Goal: Task Accomplishment & Management: Manage account settings

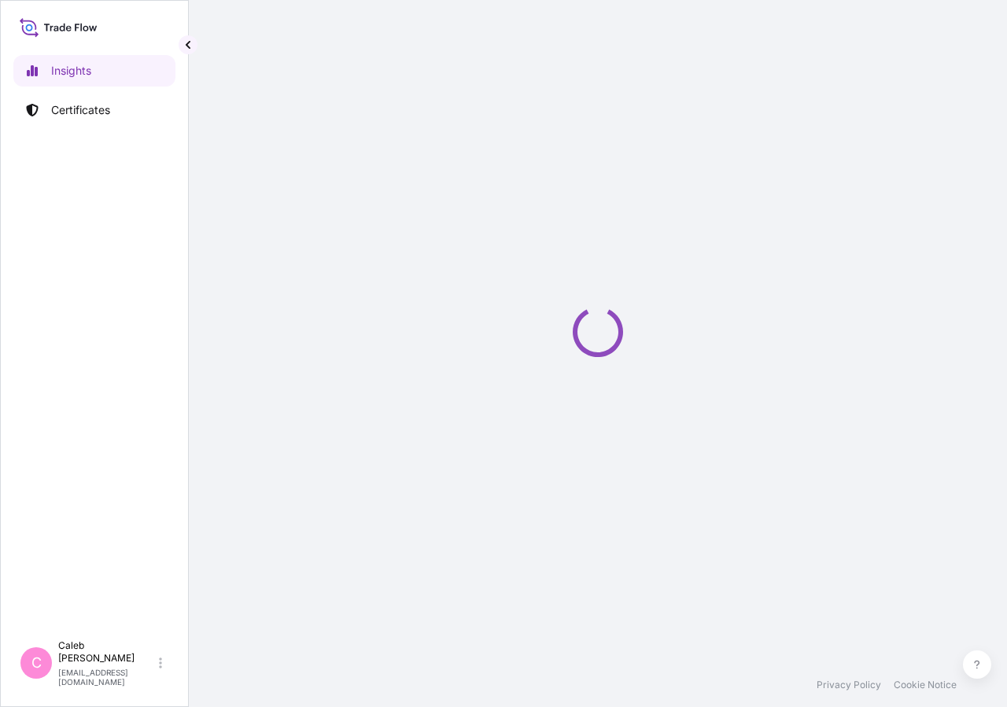
select select "2025"
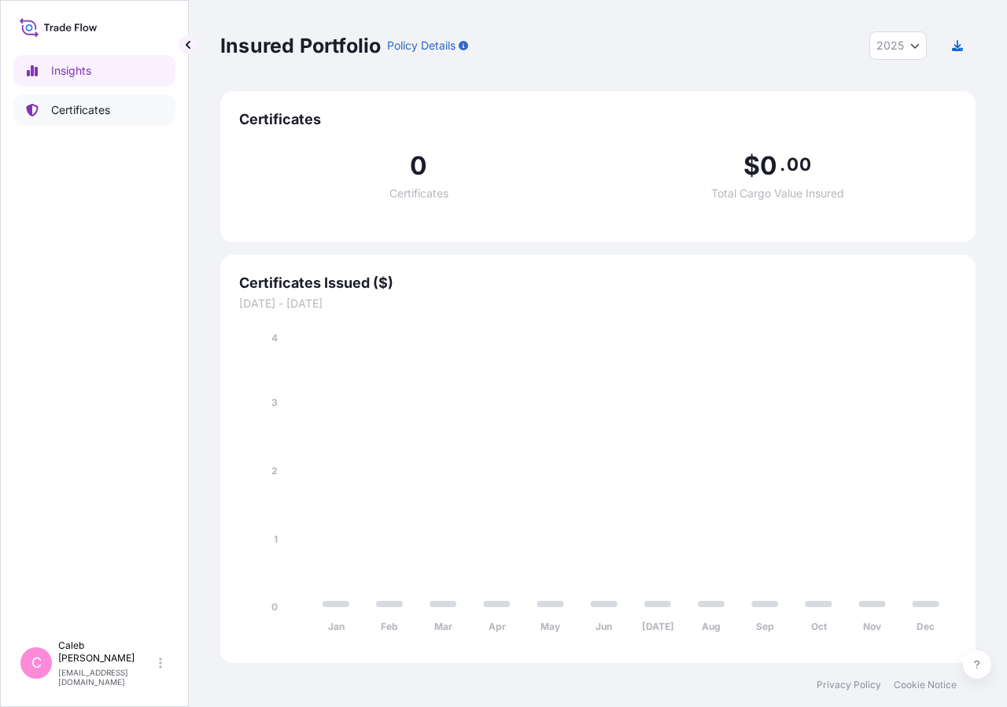
click at [118, 108] on link "Certificates" at bounding box center [94, 109] width 162 height 31
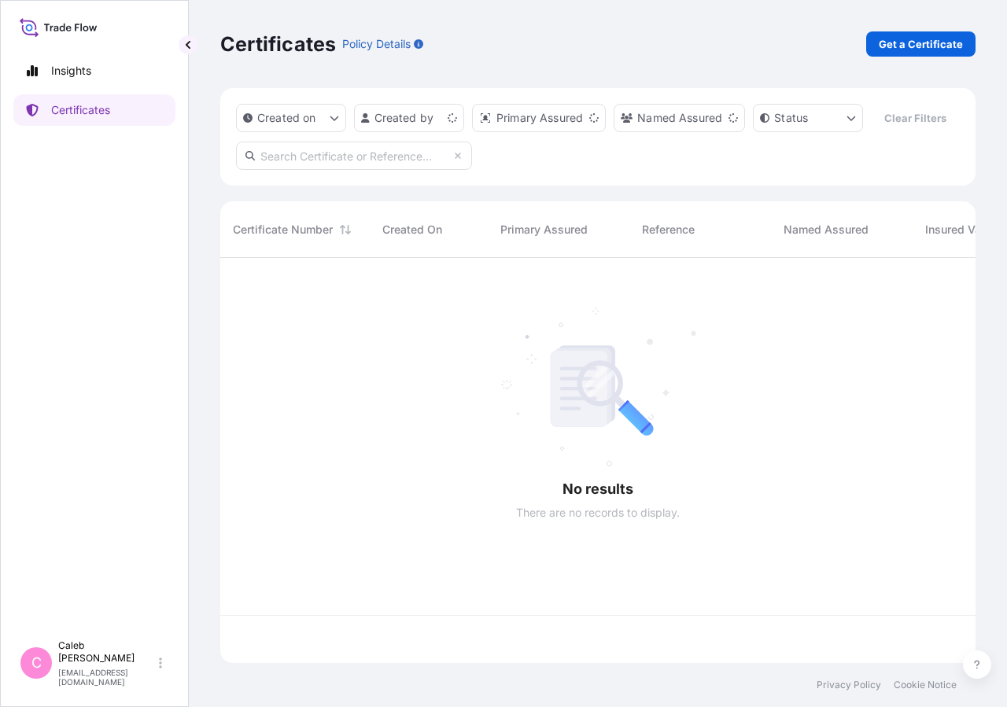
scroll to position [367, 742]
click at [363, 168] on div "Created on Created by Primary Assured Named Assured Status Clear Filters" at bounding box center [597, 137] width 755 height 98
click at [348, 170] on input "text" at bounding box center [354, 156] width 236 height 28
type input "s"
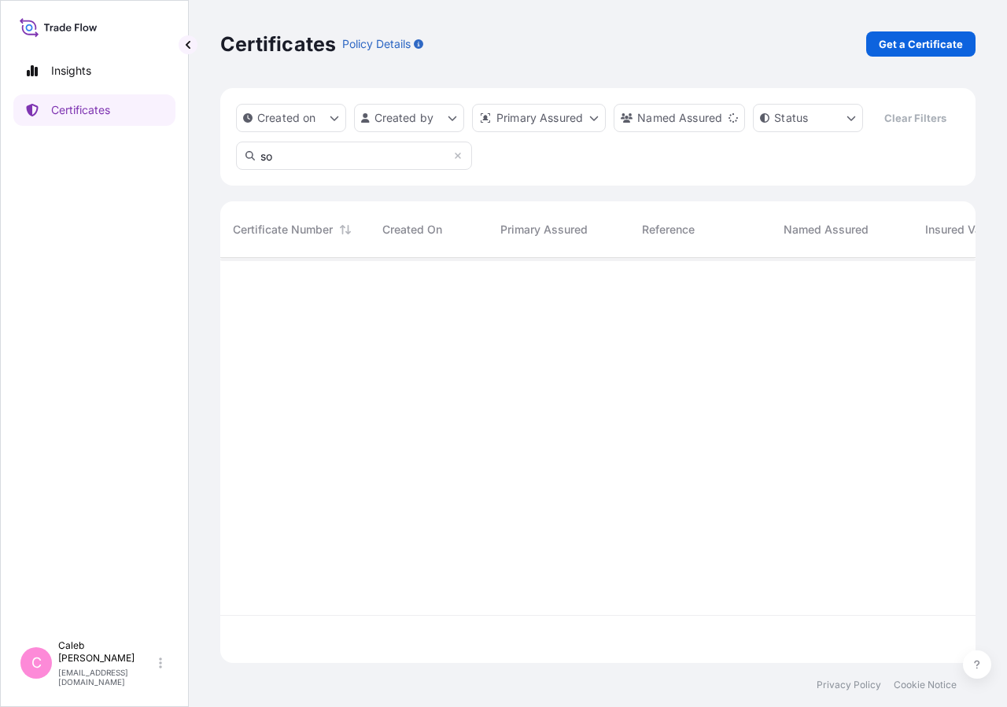
type input "s"
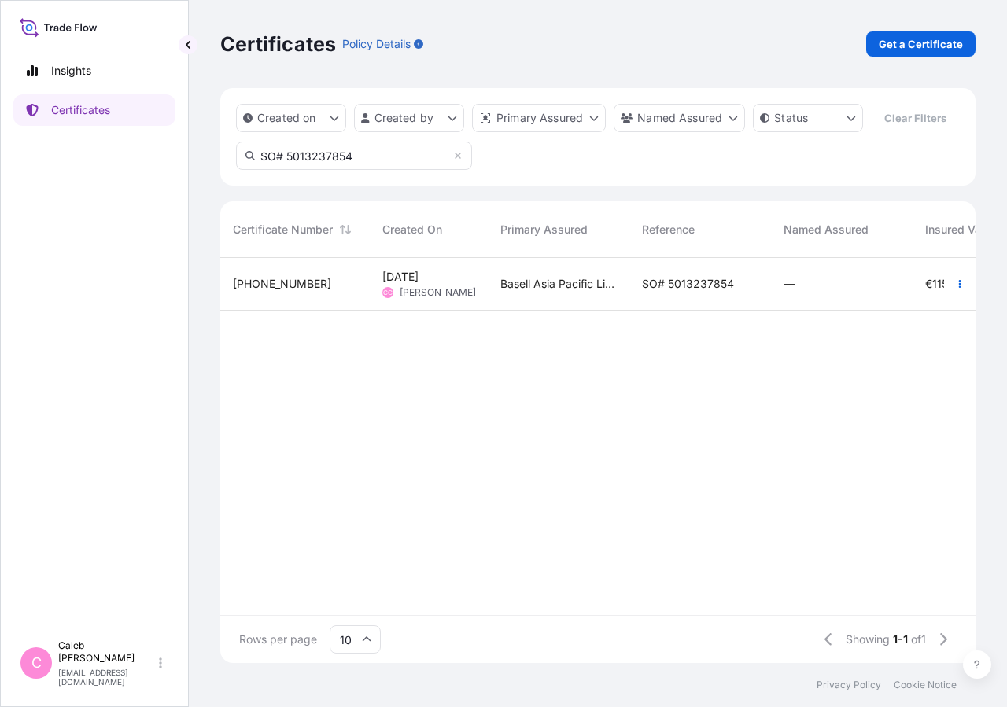
type input "SO# 5013237854"
click at [658, 311] on div "SO# 5013237854" at bounding box center [700, 284] width 142 height 53
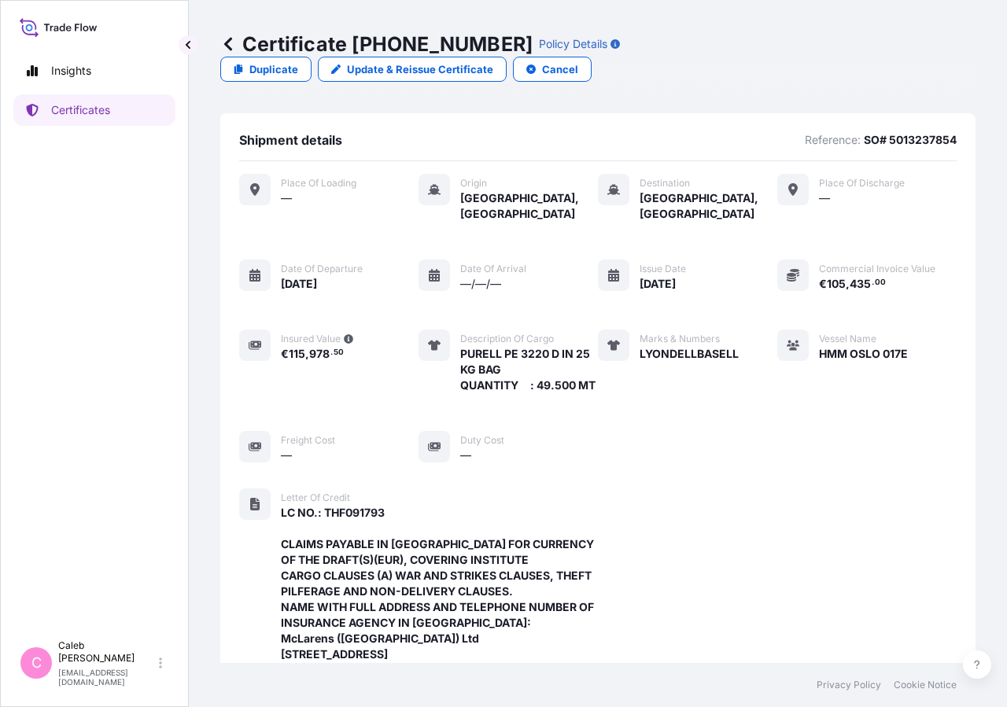
click at [507, 57] on link "Update & Reissue Certificate" at bounding box center [412, 69] width 189 height 25
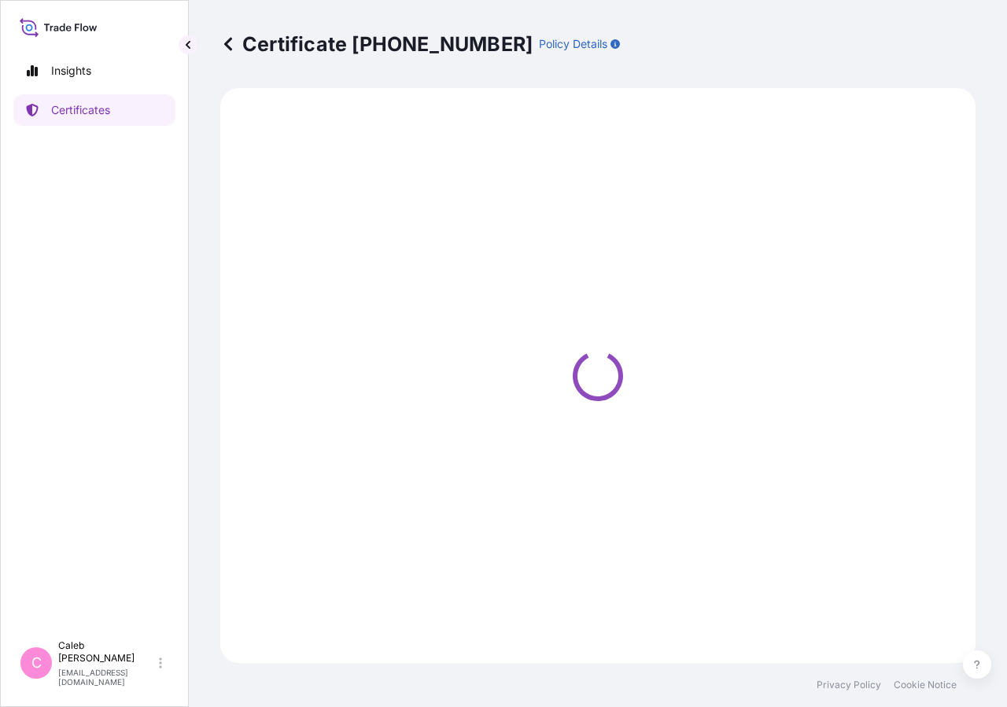
select select "Sea"
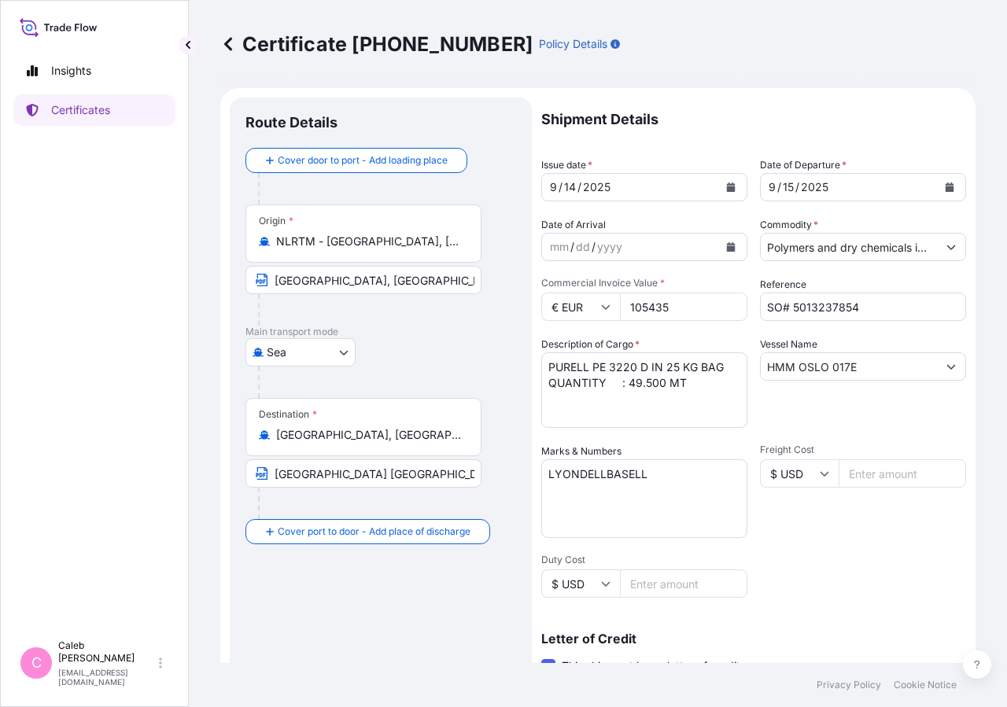
select select "32034"
click at [946, 186] on icon "Calendar" at bounding box center [950, 187] width 9 height 9
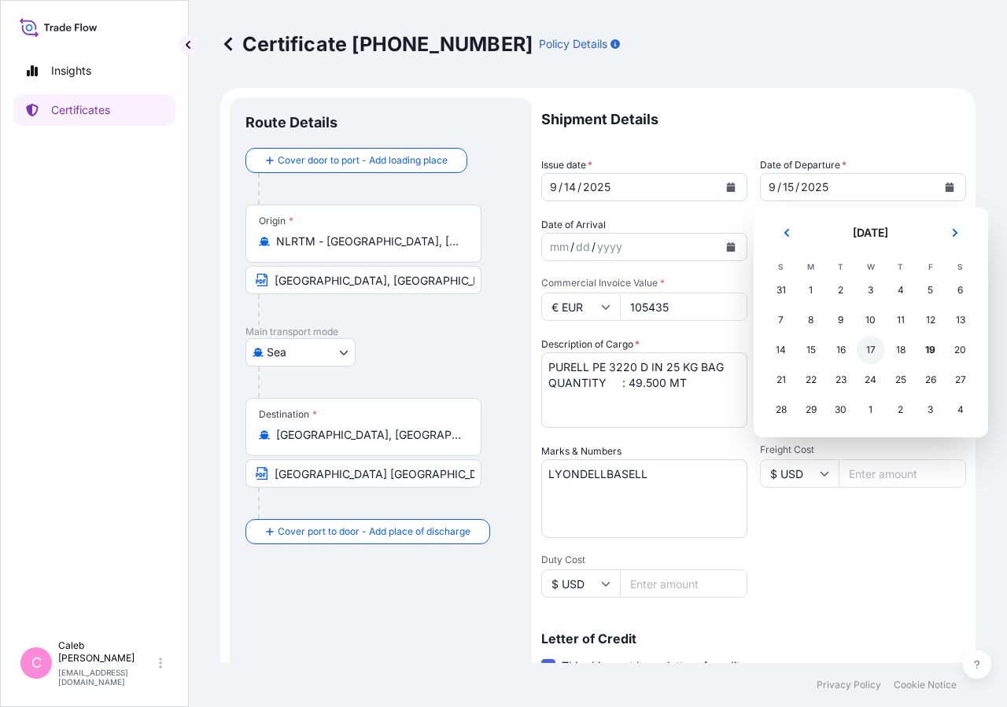
click at [862, 351] on div "17" at bounding box center [871, 350] width 28 height 28
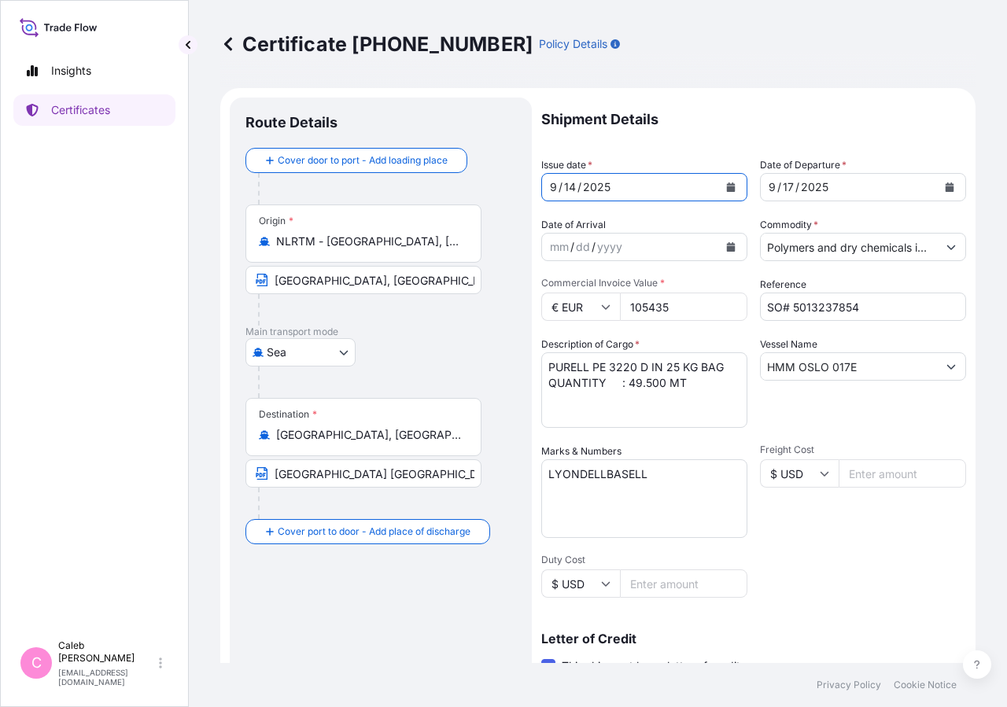
click at [711, 184] on div "[DATE]" at bounding box center [630, 187] width 176 height 28
click at [728, 190] on icon "Calendar" at bounding box center [730, 187] width 9 height 9
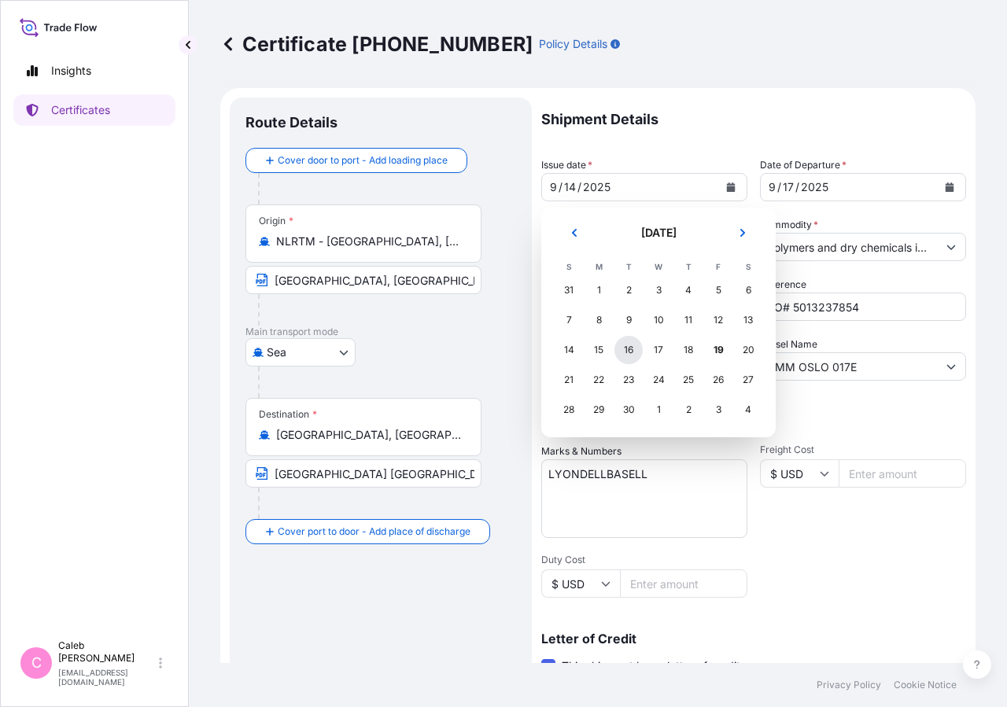
click at [623, 350] on div "16" at bounding box center [628, 350] width 28 height 28
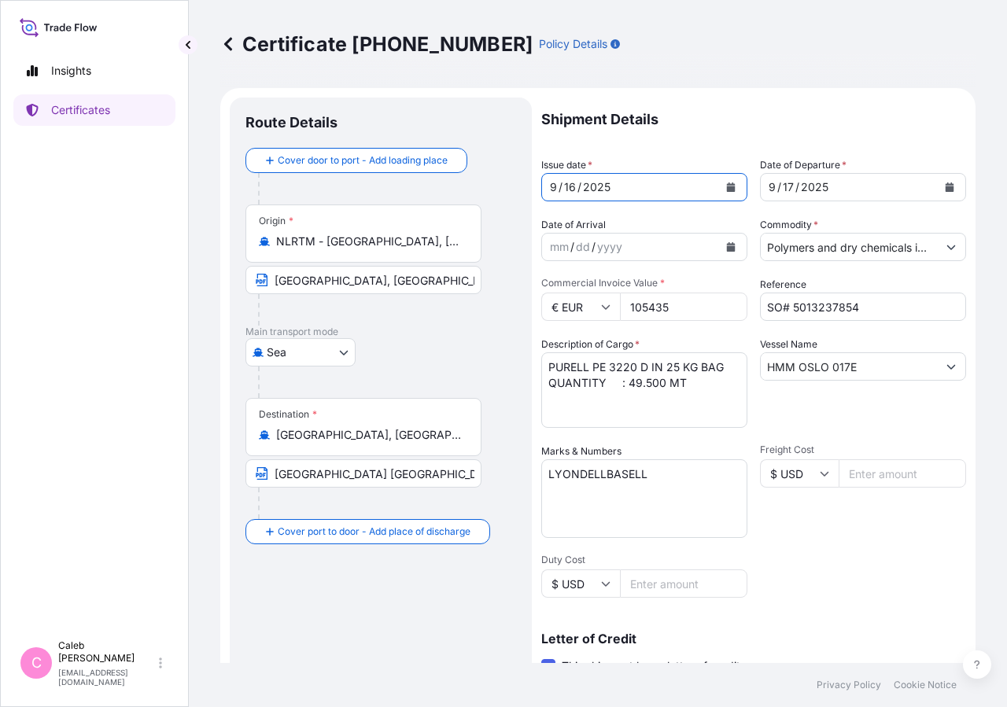
click at [280, 282] on input "[GEOGRAPHIC_DATA], [GEOGRAPHIC_DATA]" at bounding box center [363, 280] width 236 height 28
click at [282, 469] on input "[GEOGRAPHIC_DATA] [GEOGRAPHIC_DATA]" at bounding box center [363, 473] width 236 height 28
click at [784, 304] on input "SO# 5013237854" at bounding box center [863, 307] width 206 height 28
click at [547, 374] on textarea "PURELL PE 3220 D IN 25 KG BAG QUANTITY : 49.500 MT" at bounding box center [644, 390] width 206 height 76
click at [763, 363] on input "HMM OSLO 017E" at bounding box center [849, 366] width 176 height 28
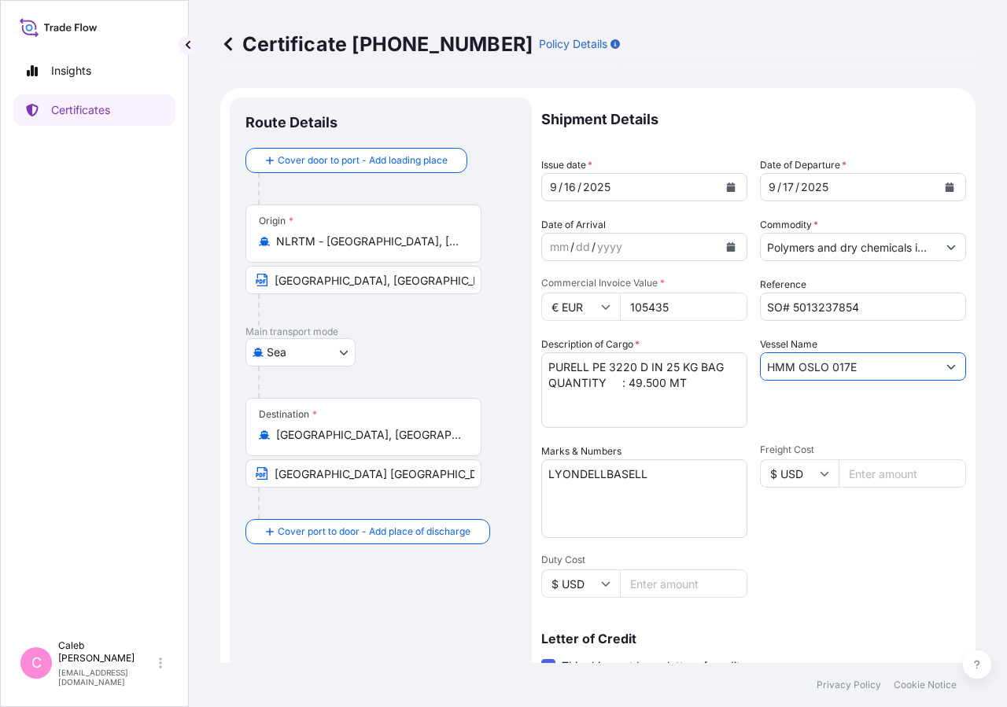
click at [548, 471] on textarea "LYONDELLBASELL" at bounding box center [644, 498] width 206 height 79
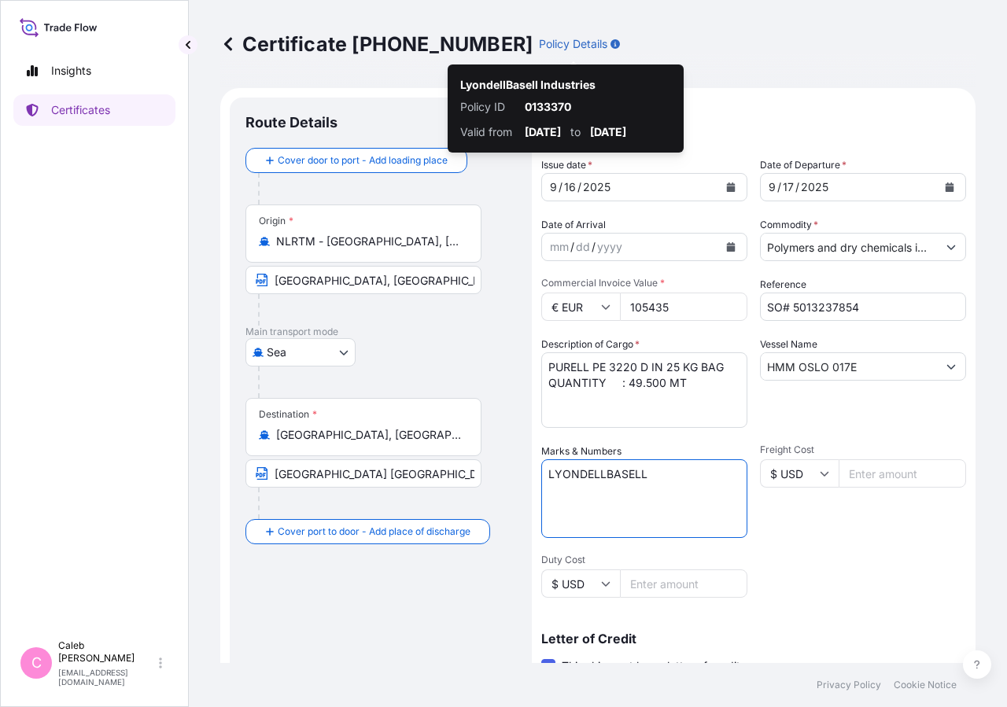
scroll to position [348, 0]
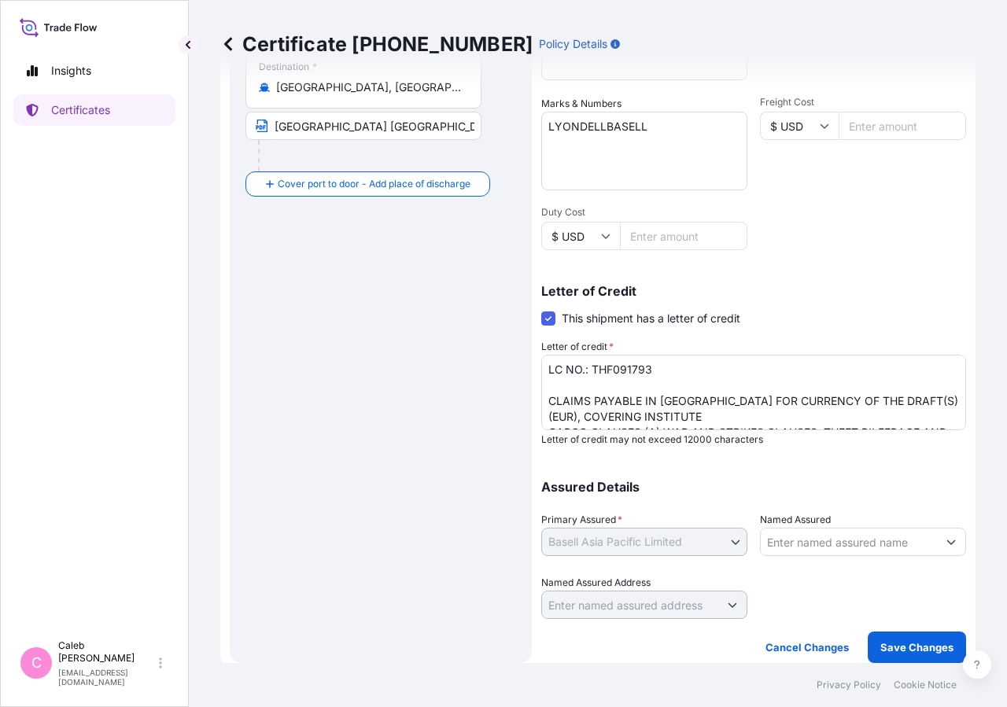
drag, startPoint x: 825, startPoint y: 307, endPoint x: 802, endPoint y: 294, distance: 26.7
click at [826, 307] on div "Letter of Credit This shipment has a letter of credit Letter of credit * LC NO.…" at bounding box center [753, 365] width 425 height 161
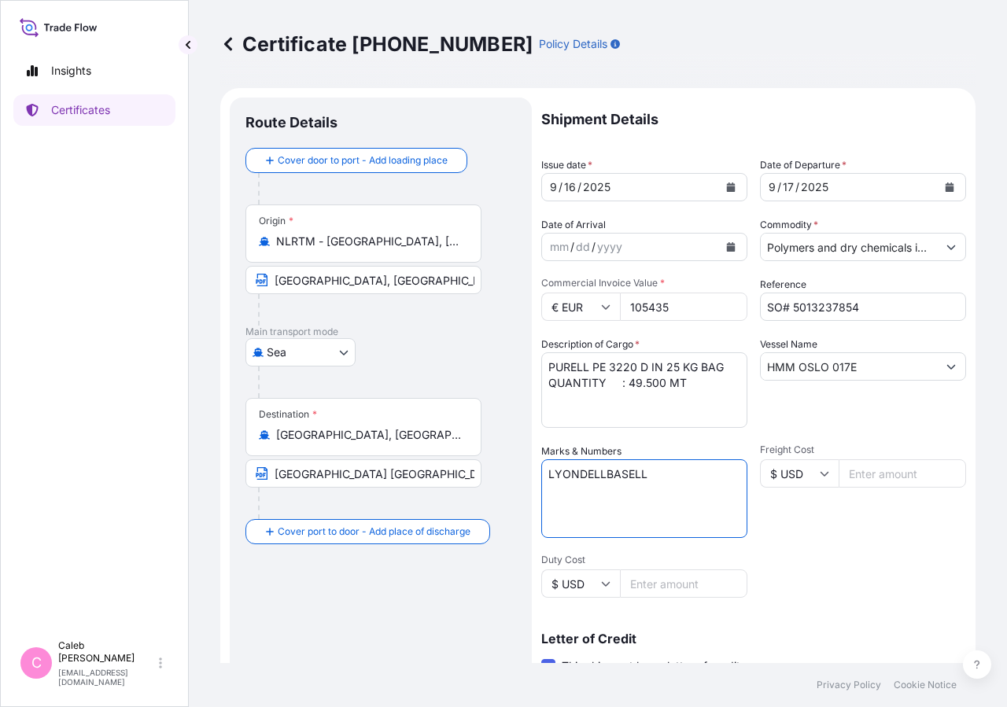
click at [547, 474] on textarea "LYONDELLBASELL" at bounding box center [644, 498] width 206 height 79
click at [766, 369] on input "HMM OSLO 017E" at bounding box center [849, 366] width 176 height 28
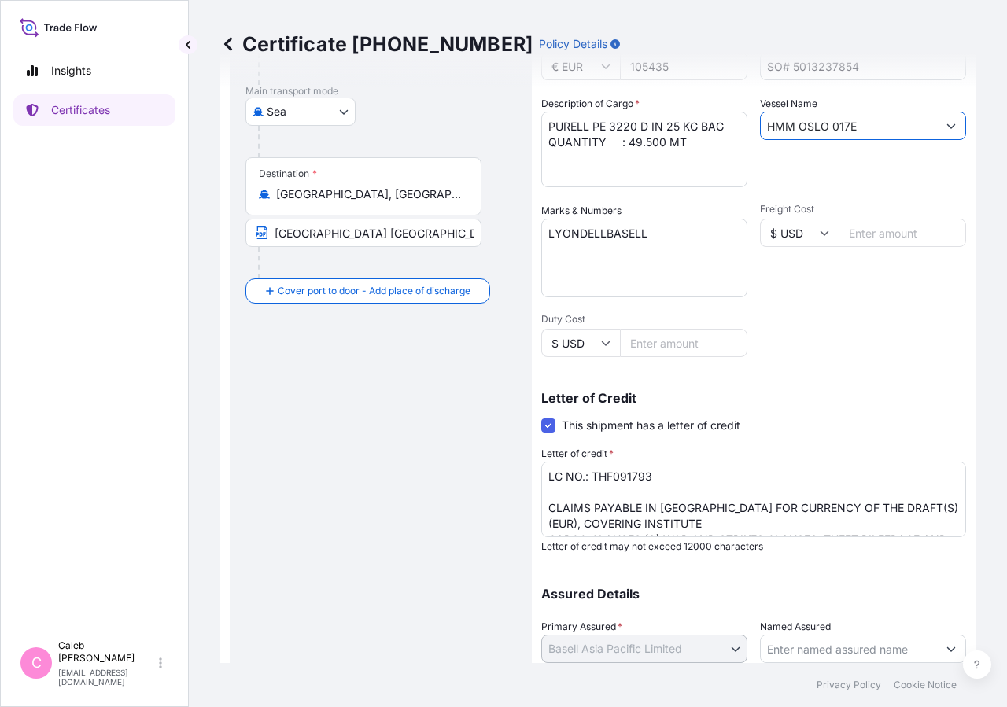
scroll to position [348, 0]
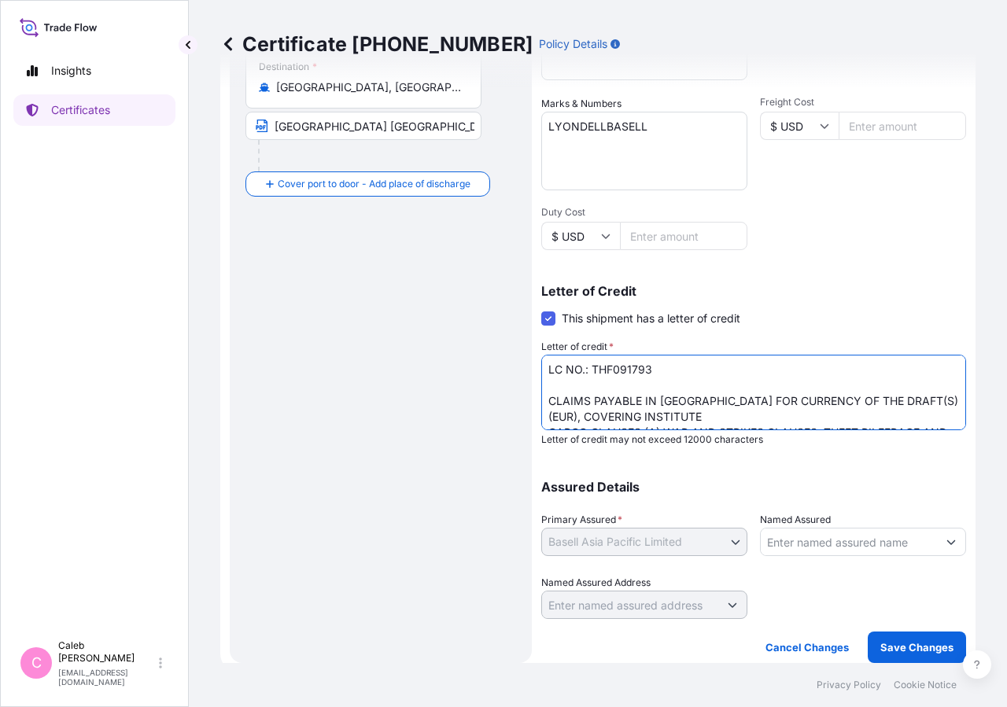
click at [584, 364] on textarea "LC NO.: THF091793 CLAIMS PAYABLE IN [GEOGRAPHIC_DATA] FOR CURRENCY OF THE DRAFT…" at bounding box center [753, 393] width 425 height 76
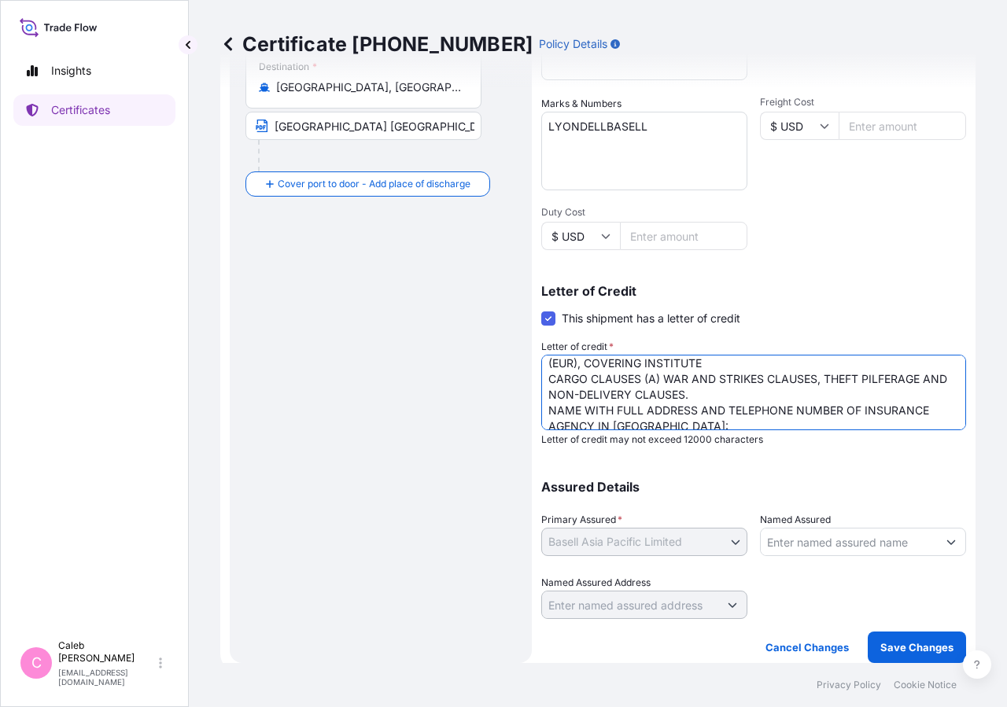
scroll to position [18, 0]
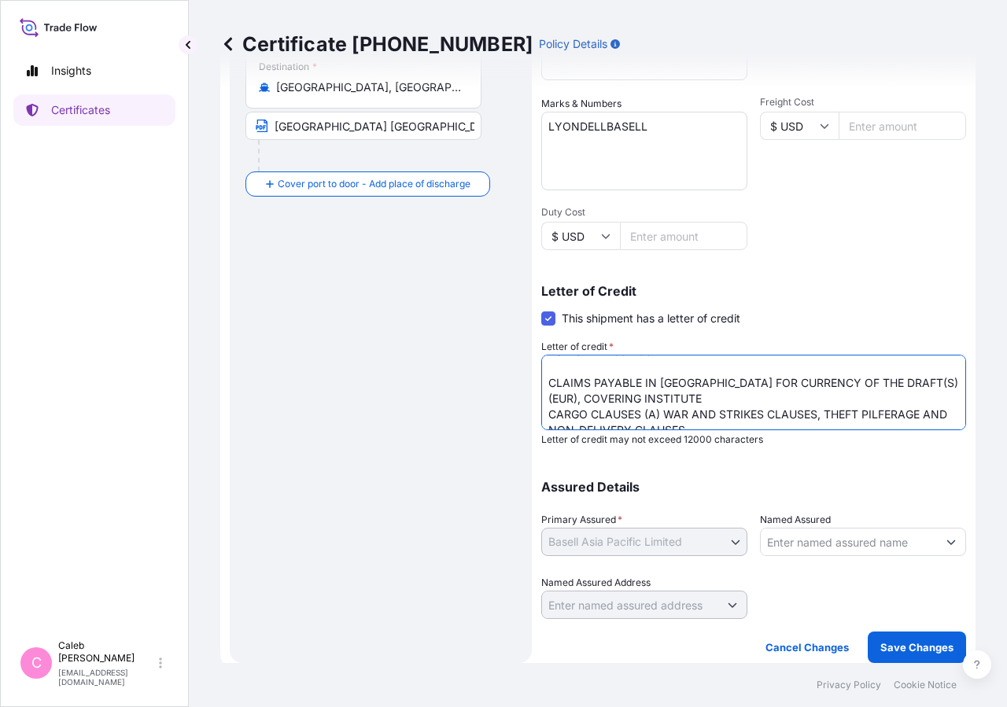
click at [899, 418] on textarea "LC NO.: THF091793 CLAIMS PAYABLE IN [GEOGRAPHIC_DATA] FOR CURRENCY OF THE DRAFT…" at bounding box center [753, 393] width 425 height 76
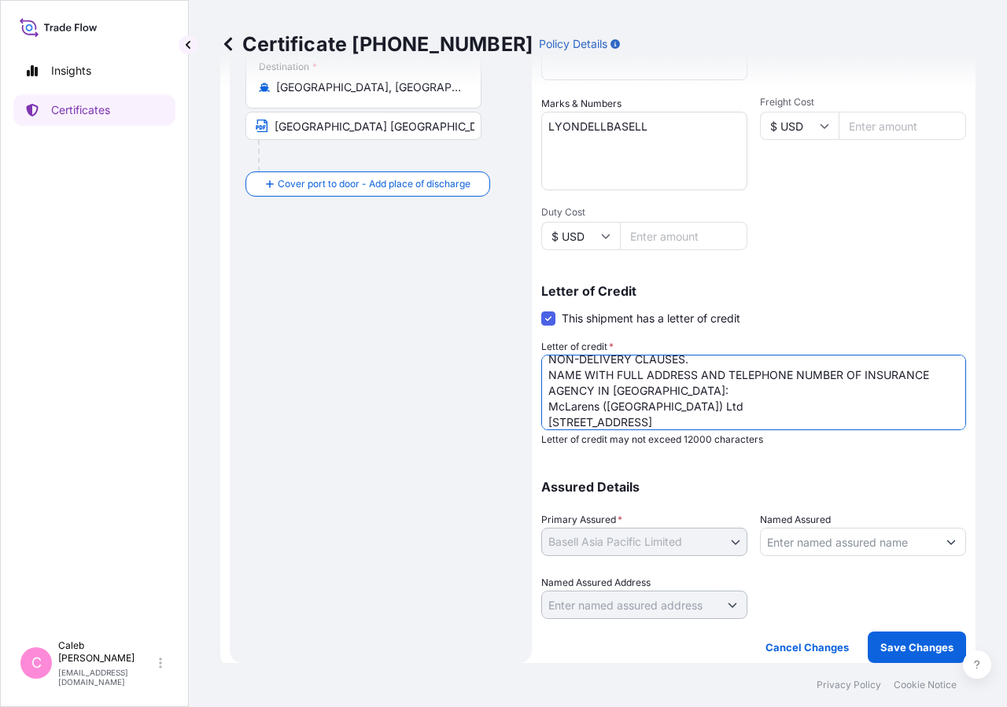
scroll to position [93, 0]
click at [632, 415] on textarea "LC NO.: THF091793 CLAIMS PAYABLE IN [GEOGRAPHIC_DATA] FOR CURRENCY OF THE DRAFT…" at bounding box center [753, 393] width 425 height 76
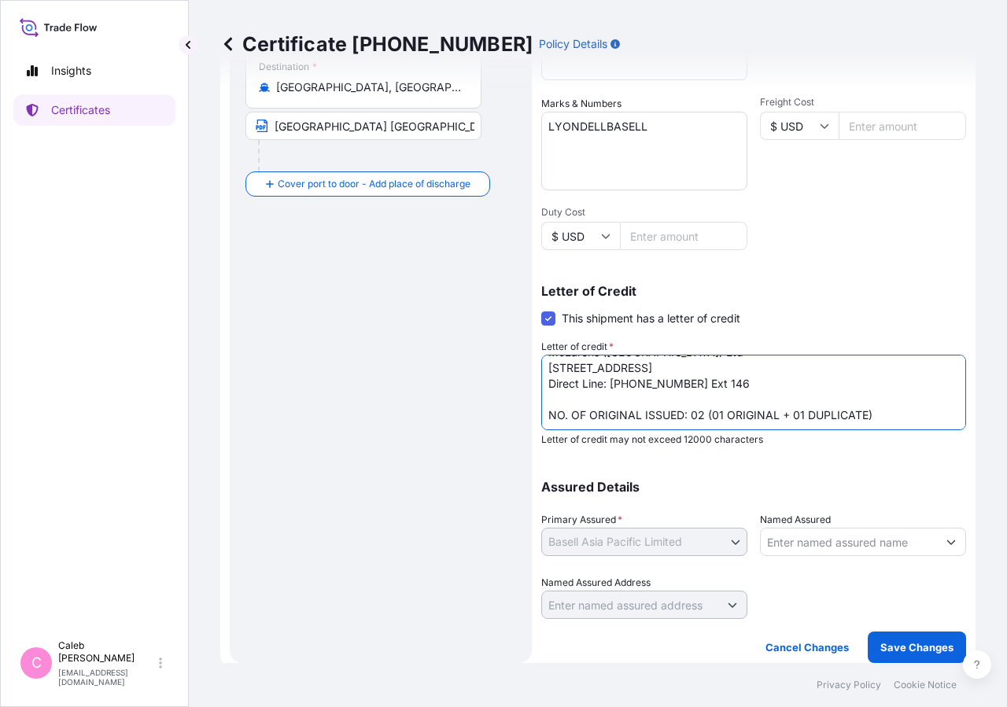
scroll to position [168, 0]
click at [883, 650] on p "Save Changes" at bounding box center [916, 648] width 73 height 16
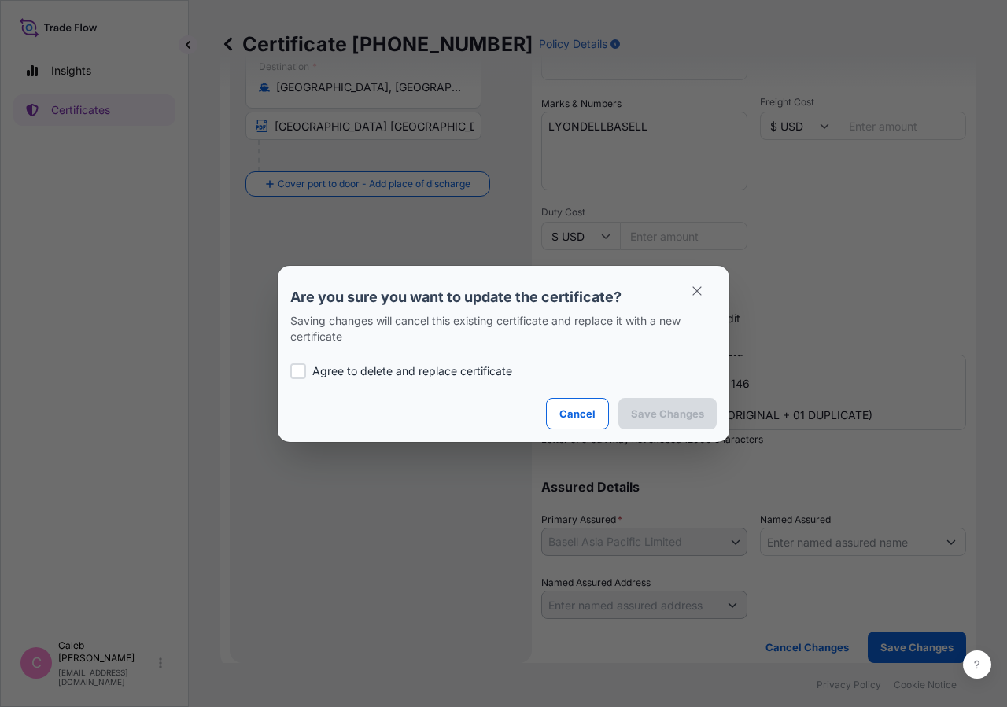
click at [313, 370] on p "Agree to delete and replace certificate" at bounding box center [412, 371] width 200 height 16
checkbox input "true"
click at [637, 422] on button "Save Changes" at bounding box center [667, 413] width 98 height 31
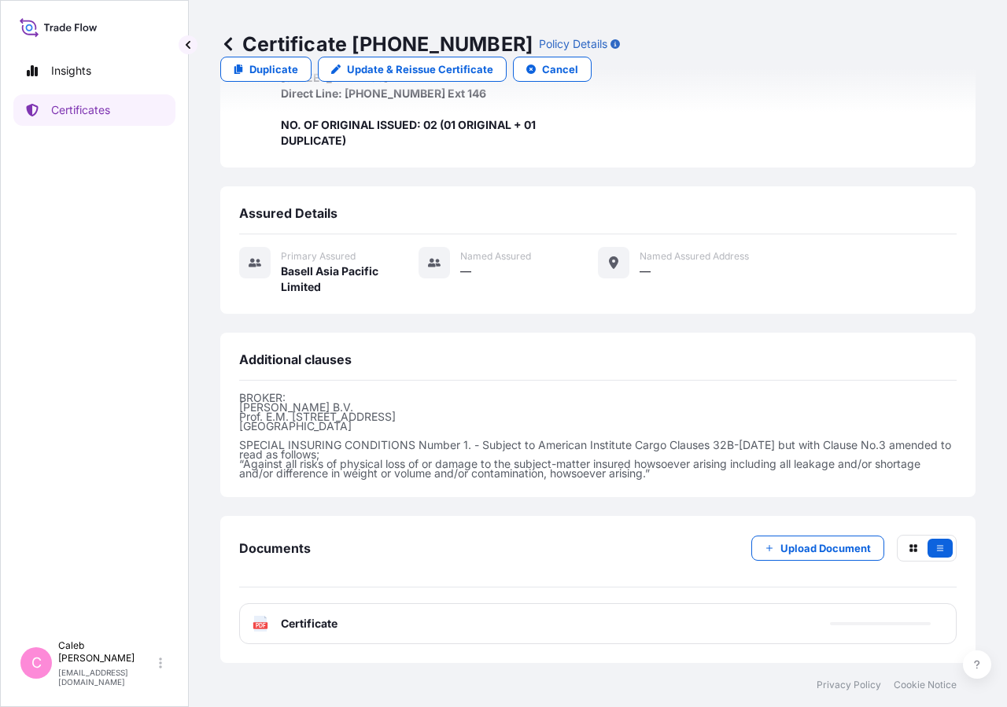
scroll to position [596, 0]
click at [319, 629] on span "Certificate" at bounding box center [309, 624] width 57 height 16
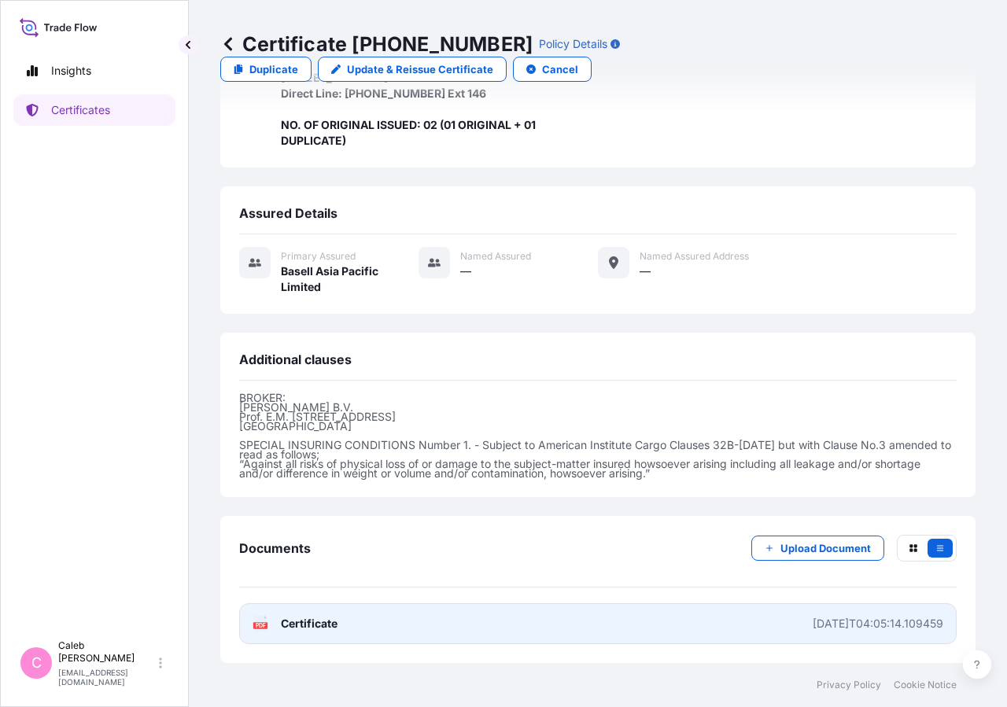
click at [316, 633] on link "PDF Certificate [DATE]T04:05:14.109459" at bounding box center [597, 623] width 717 height 41
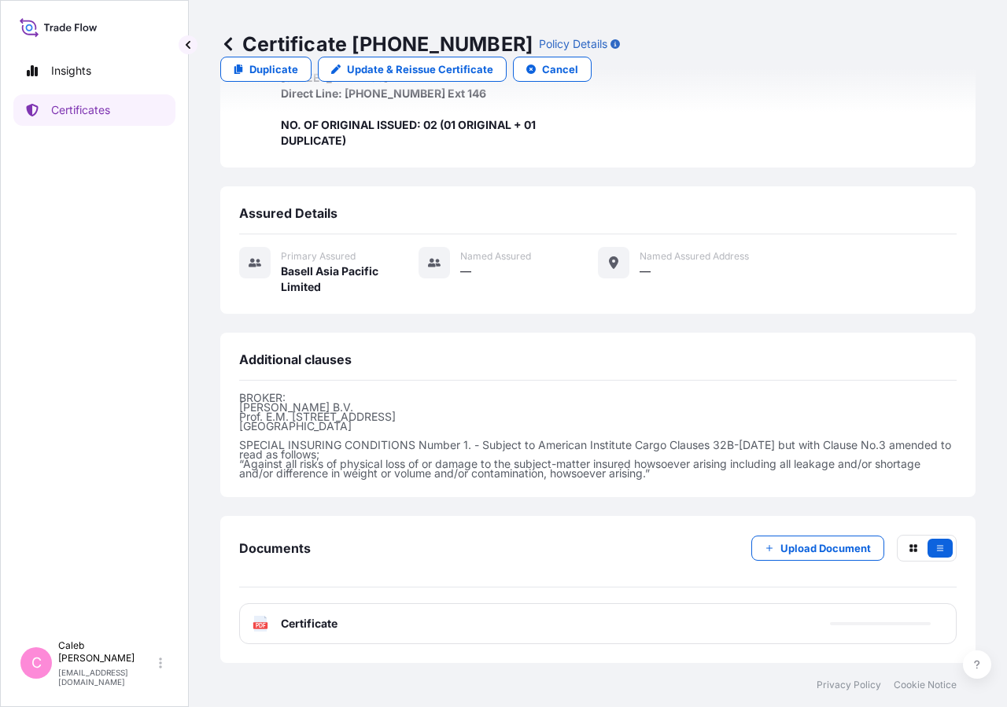
scroll to position [124, 0]
